Goal: Communication & Community: Participate in discussion

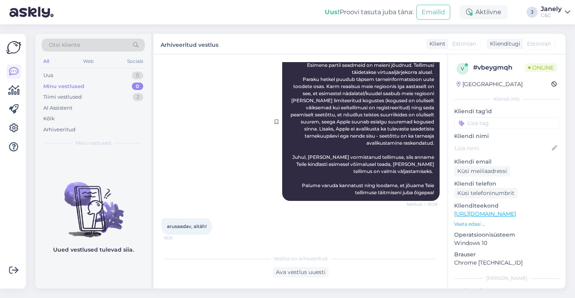
scroll to position [95, 0]
click at [93, 96] on div "Tiimi vestlused 2" at bounding box center [93, 97] width 103 height 11
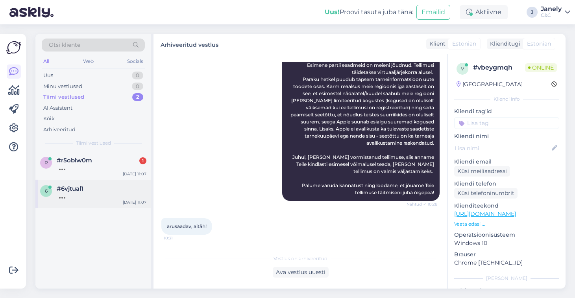
click at [87, 198] on div at bounding box center [102, 196] width 90 height 7
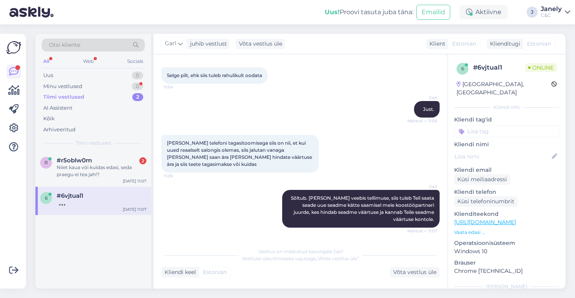
scroll to position [332, 0]
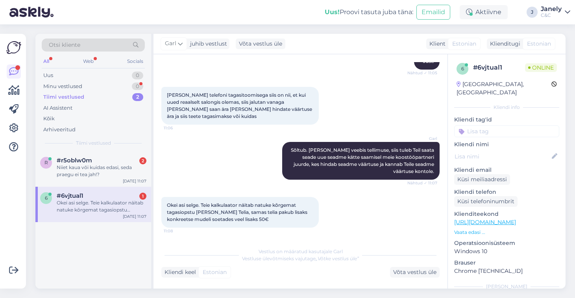
click at [128, 247] on div "r #r5oblw0m 2 Niiet kaua või kuidas edasi, seda praegu ei tea jah!? [DATE] 11:0…" at bounding box center [93, 220] width 116 height 137
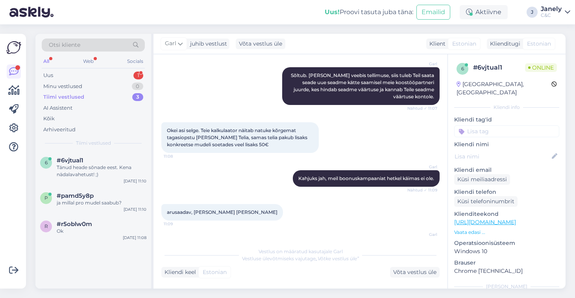
scroll to position [433, 0]
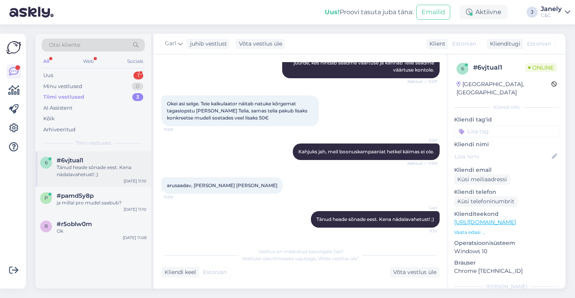
click at [126, 174] on div "Tänud heade sõnade eest. Kena nädalavahetust! ;)" at bounding box center [102, 171] width 90 height 14
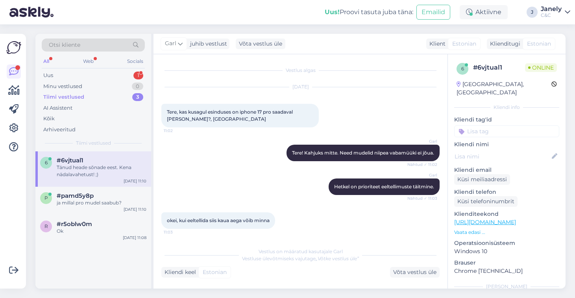
scroll to position [0, 0]
click at [94, 75] on div "Uus 1" at bounding box center [93, 75] width 103 height 11
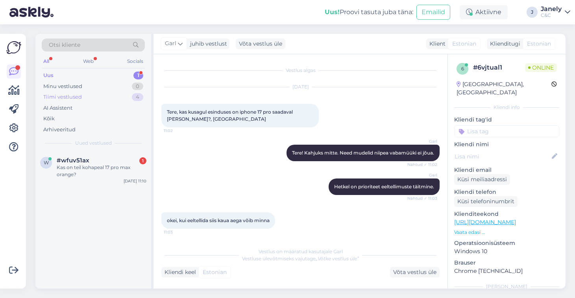
click at [100, 100] on div "Tiimi vestlused 4" at bounding box center [93, 97] width 103 height 11
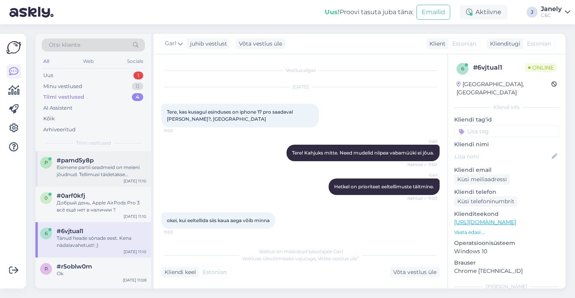
click at [111, 164] on div "Esimene partii seadmeid on meieni jõudnud. Tellimusi täidetakse virtuaaljärjeko…" at bounding box center [102, 171] width 90 height 14
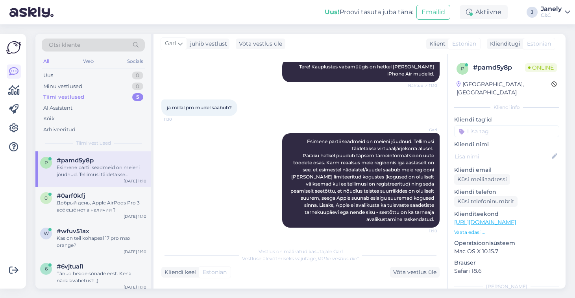
scroll to position [86, 0]
click at [116, 208] on div "Добрый день, Apple AirPods Pro 3 всё ещё нет в наличии ?" at bounding box center [102, 207] width 90 height 14
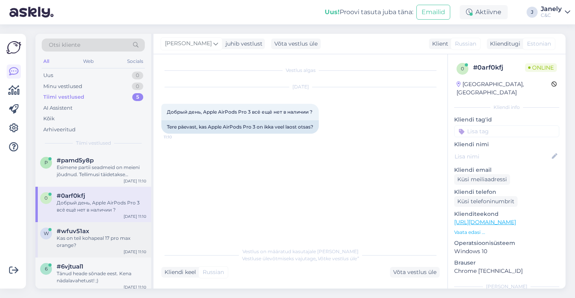
click at [103, 237] on div "Kas on teil kohapeal 17 pro max orange?" at bounding box center [102, 242] width 90 height 14
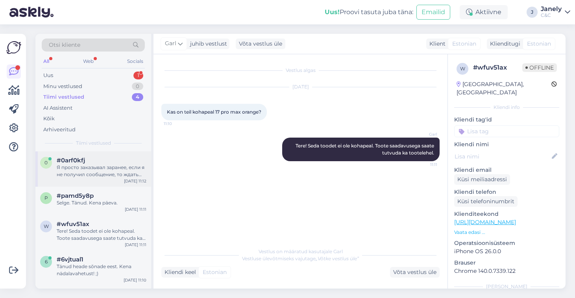
click at [110, 173] on div "Я просто заказывал заранее, если я не получил сообщение, то ждать следующую пос…" at bounding box center [102, 171] width 90 height 14
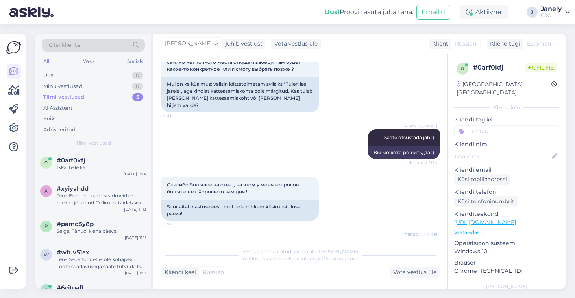
scroll to position [322, 0]
